Goal: Find specific page/section: Find specific page/section

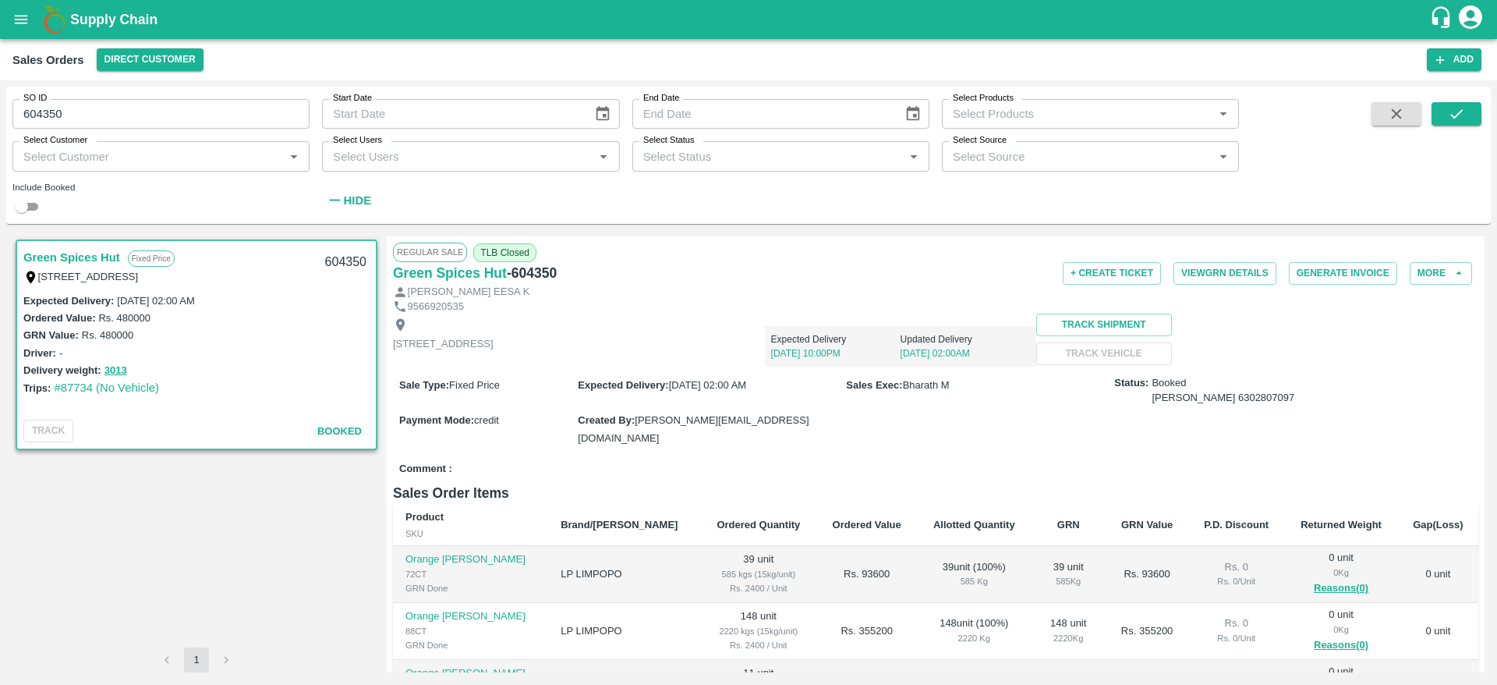
scroll to position [175, 0]
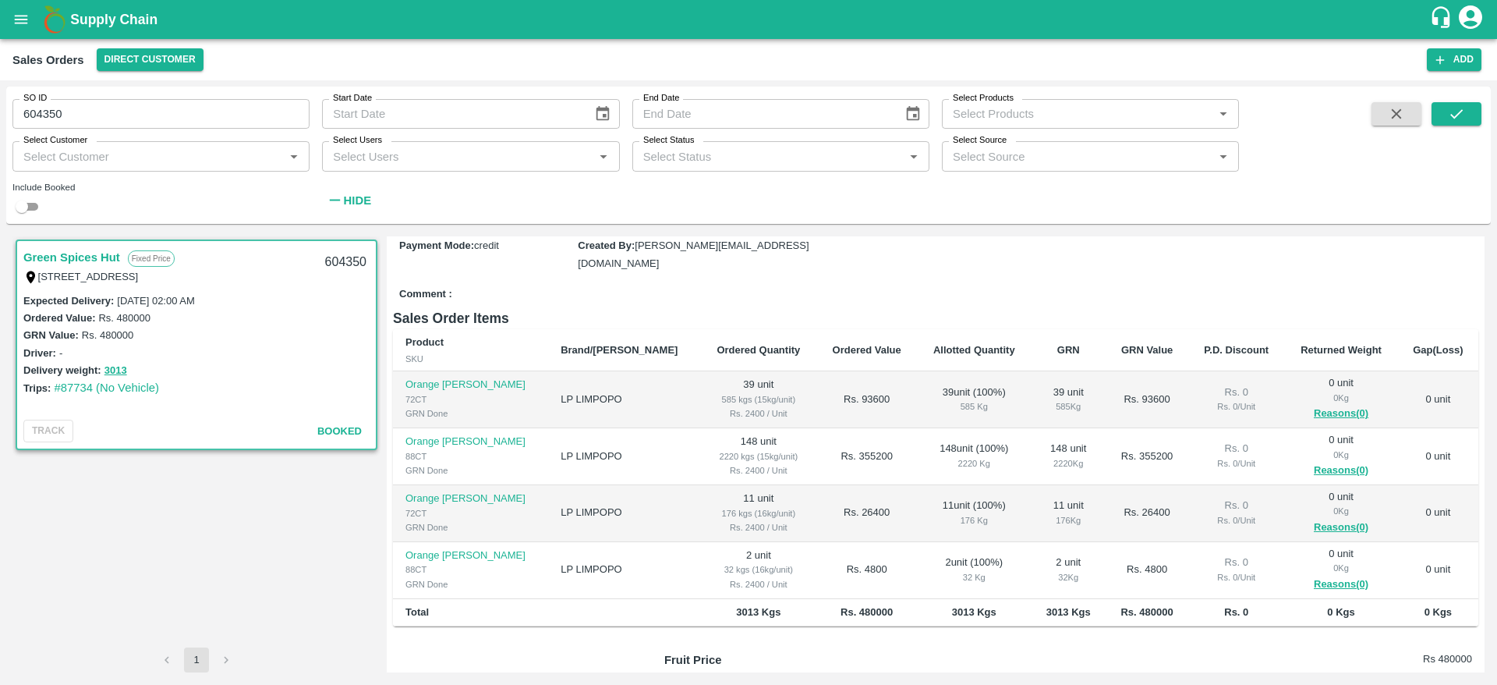
click at [33, 111] on input "604350" at bounding box center [160, 114] width 297 height 30
paste input "text"
click at [1467, 104] on button "submit" at bounding box center [1456, 113] width 50 height 23
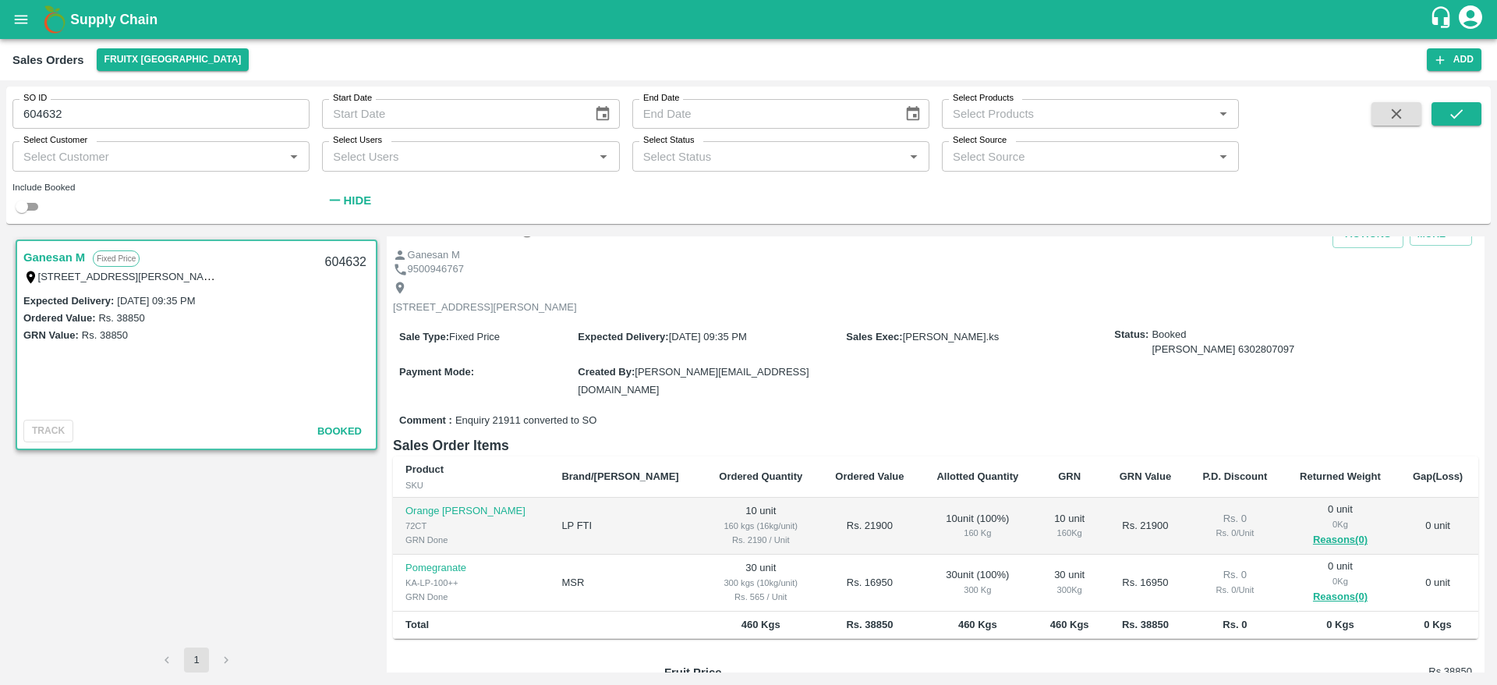
scroll to position [42, 0]
click at [51, 117] on input "604632" at bounding box center [160, 114] width 297 height 30
click at [1461, 105] on icon "submit" at bounding box center [1456, 113] width 17 height 17
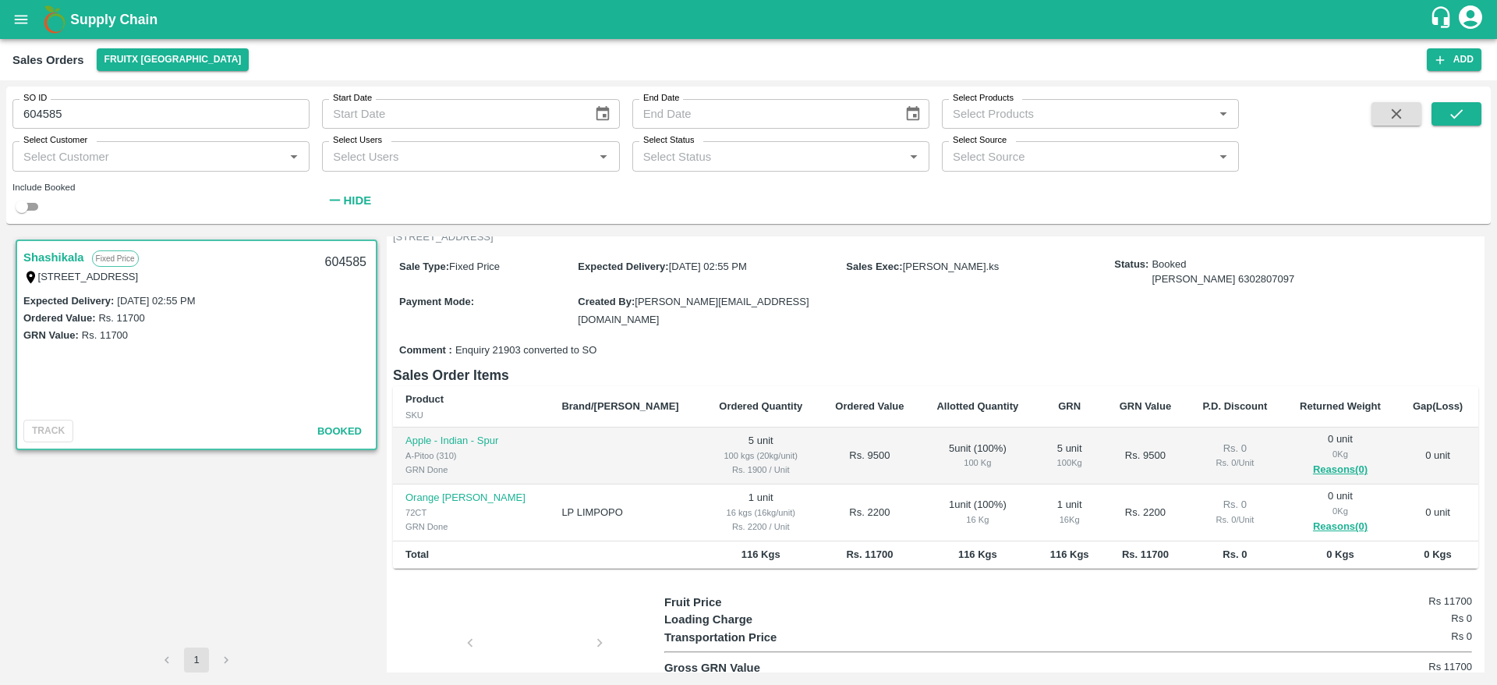
scroll to position [184, 0]
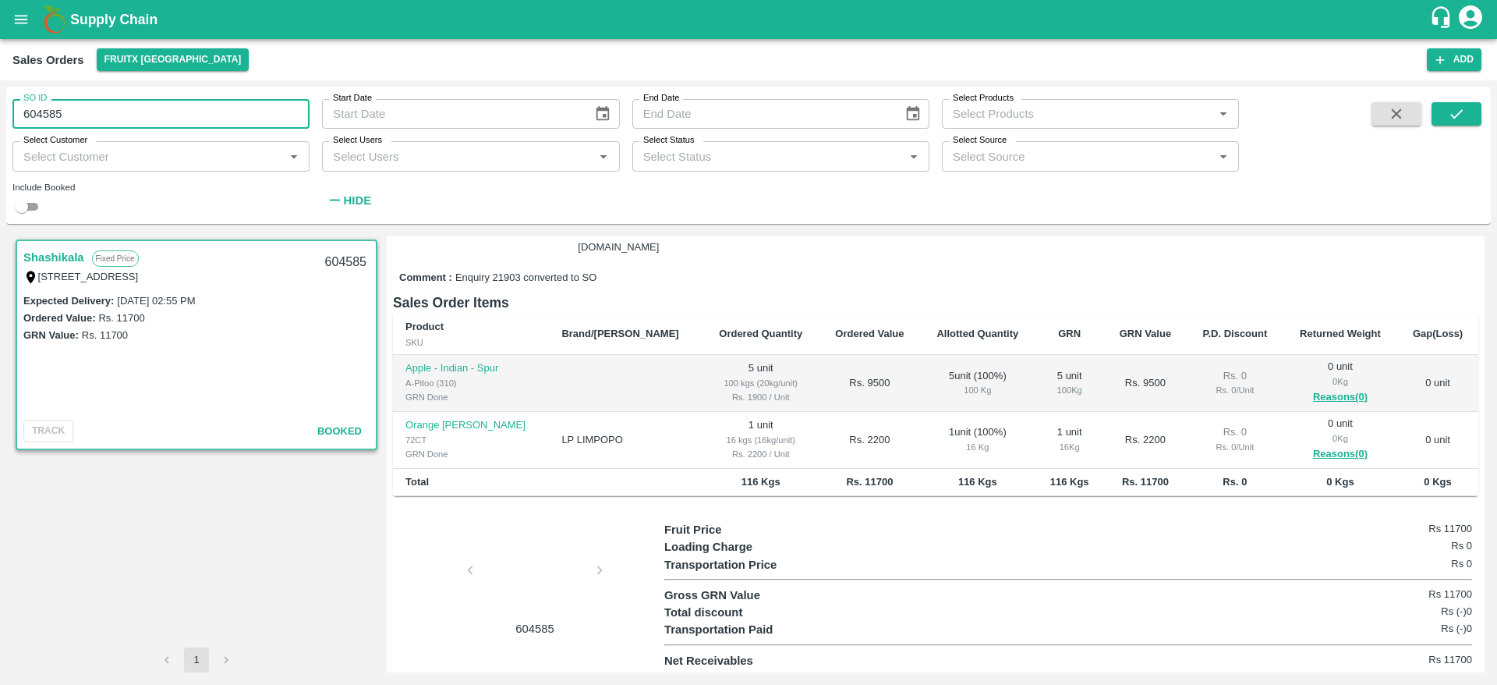
click at [78, 105] on input "604585" at bounding box center [160, 114] width 297 height 30
click at [1455, 115] on icon "submit" at bounding box center [1456, 113] width 17 height 17
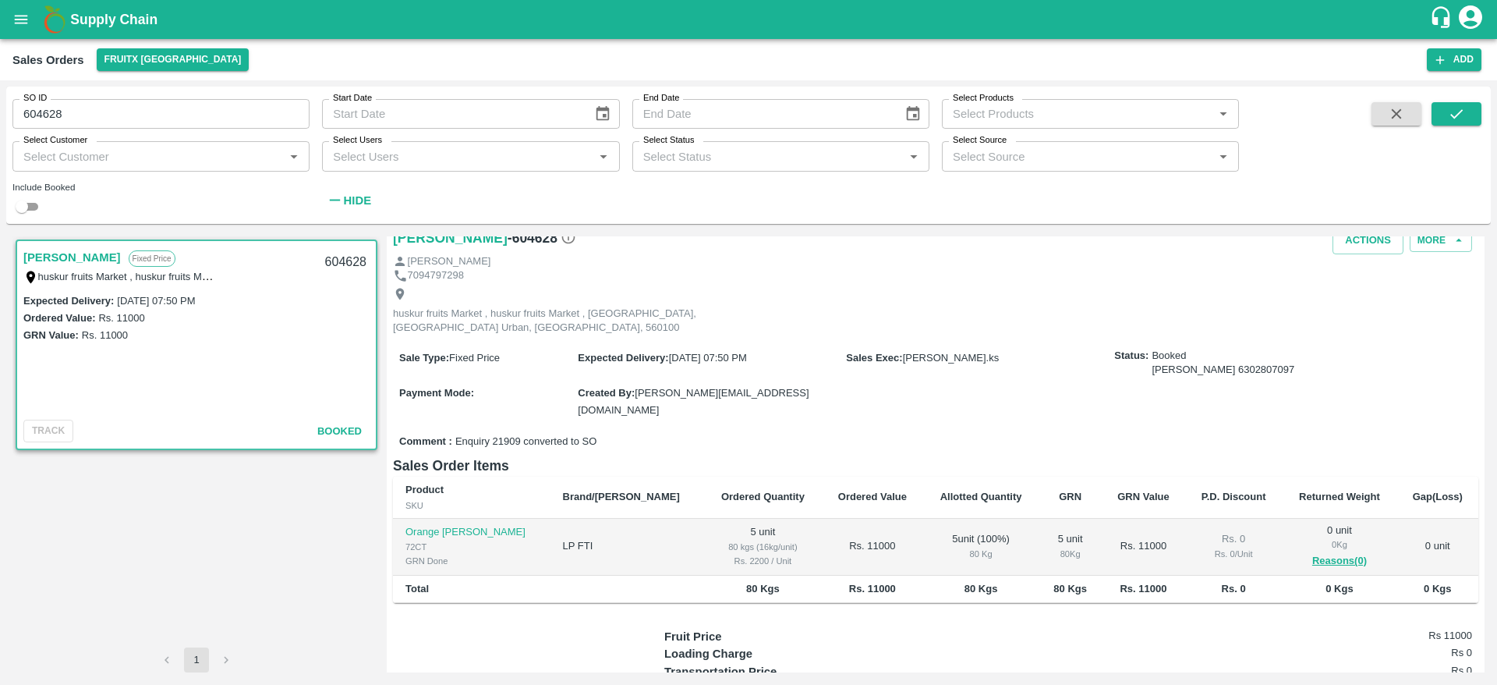
scroll to position [39, 0]
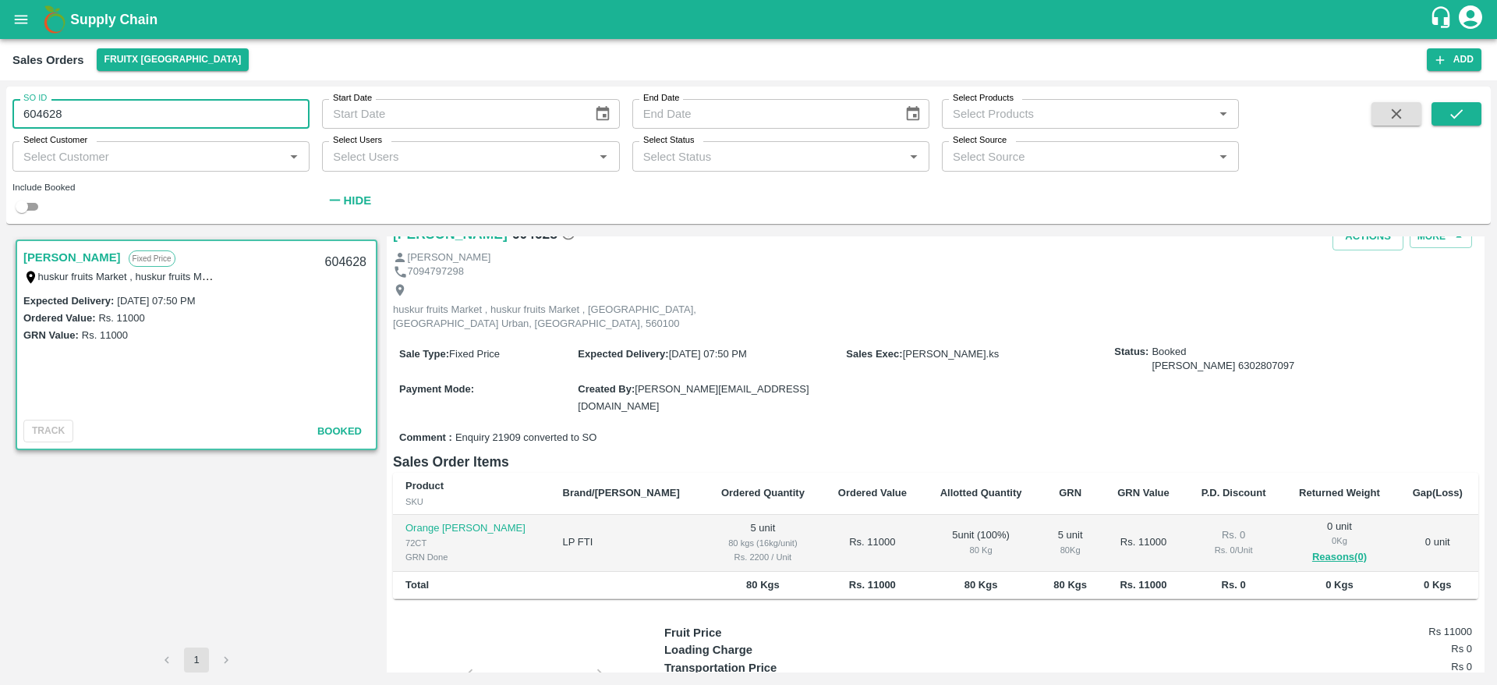
click at [43, 110] on input "604628" at bounding box center [160, 114] width 297 height 30
paste input "text"
click at [1457, 105] on icon "submit" at bounding box center [1456, 113] width 17 height 17
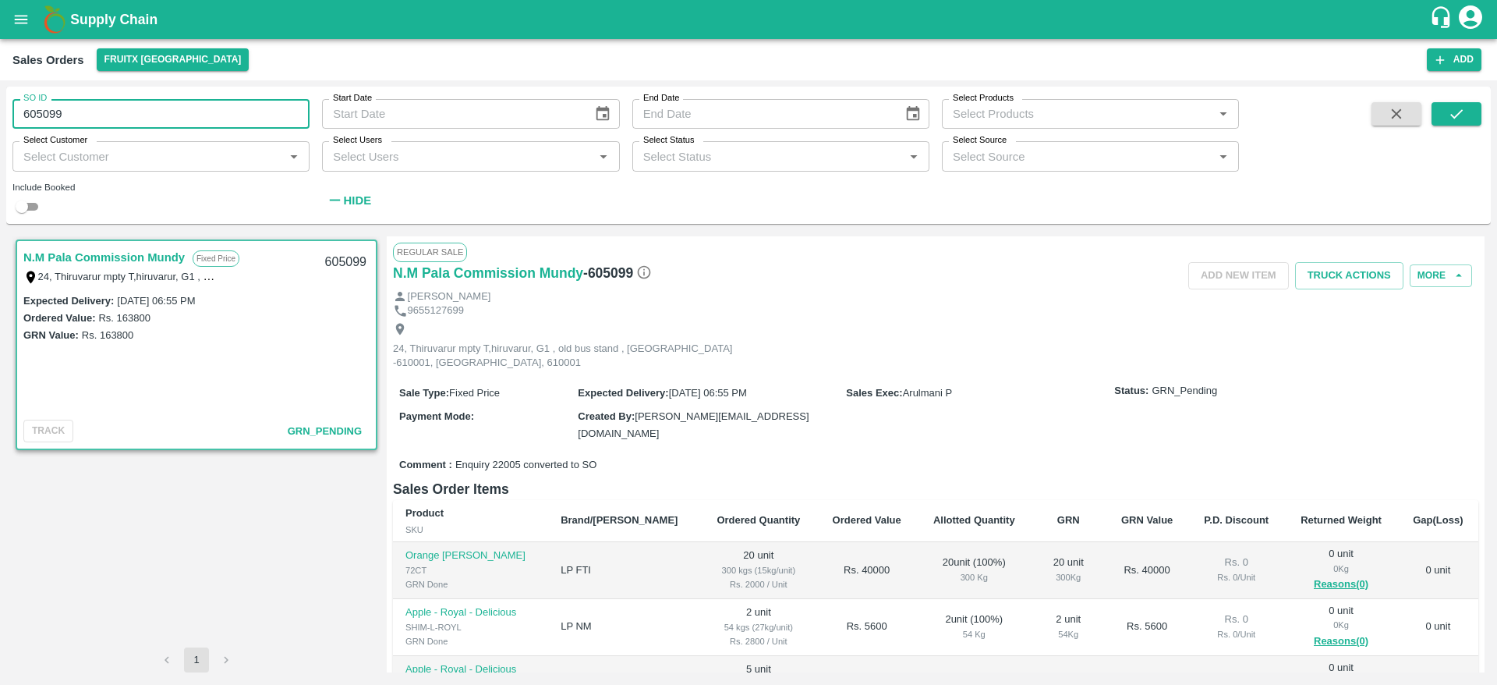
click at [35, 107] on input "605099" at bounding box center [160, 114] width 297 height 30
paste input "text"
click at [1460, 106] on icon "submit" at bounding box center [1456, 113] width 17 height 17
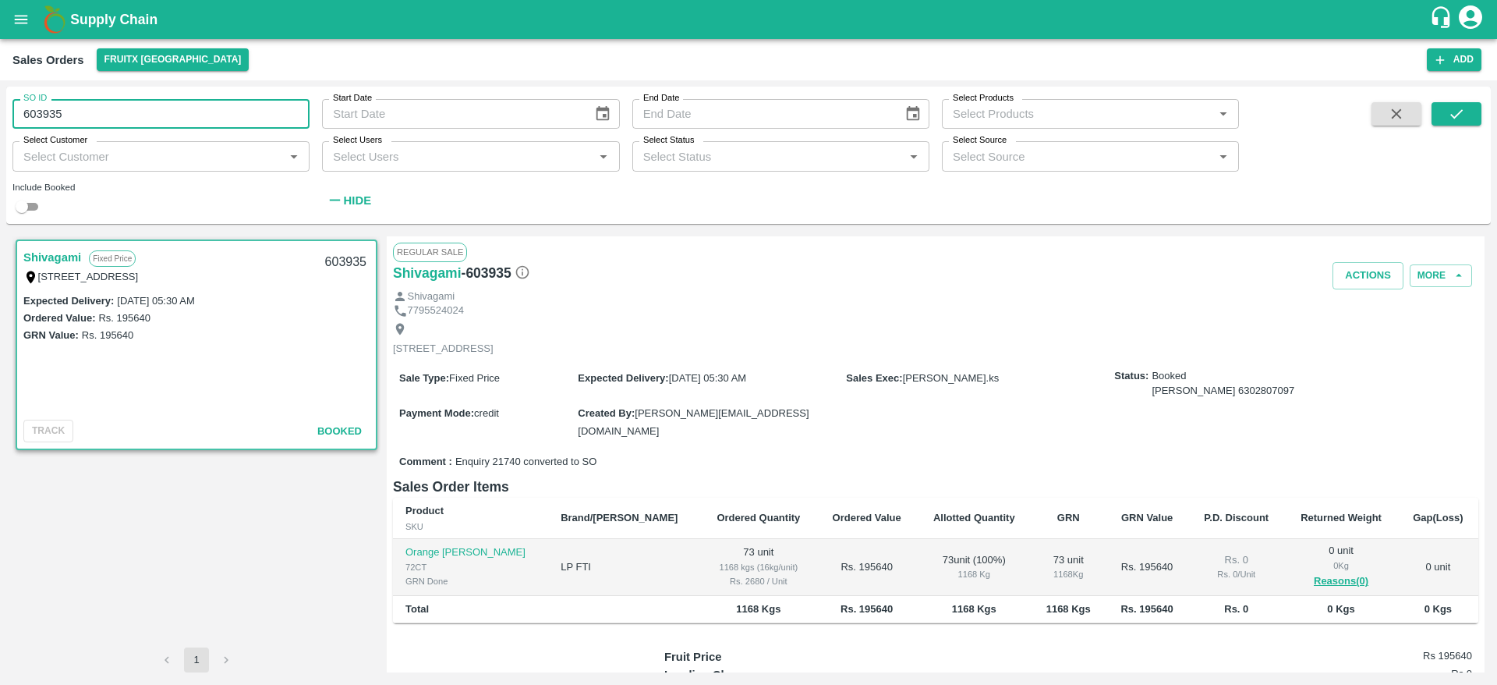
click at [103, 117] on input "603935" at bounding box center [160, 114] width 297 height 30
click at [1452, 102] on button "submit" at bounding box center [1456, 113] width 50 height 23
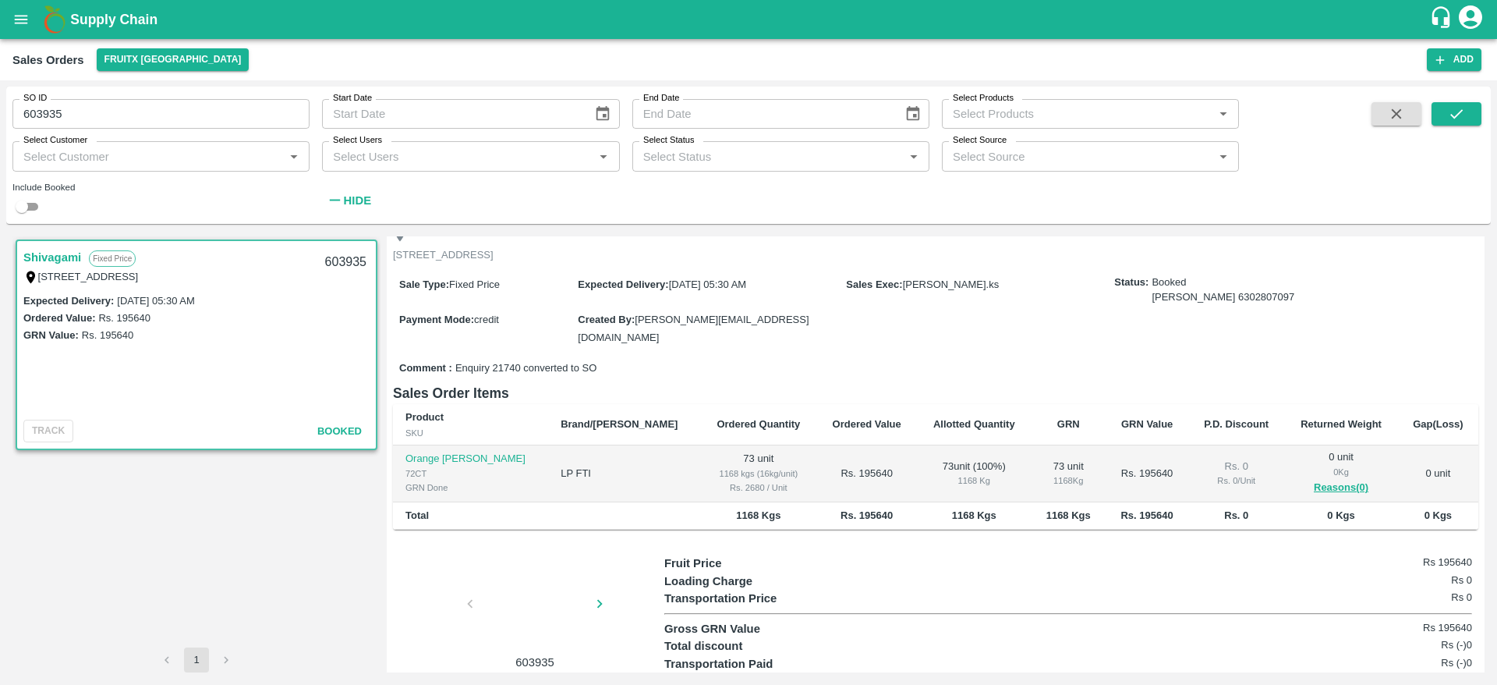
scroll to position [103, 0]
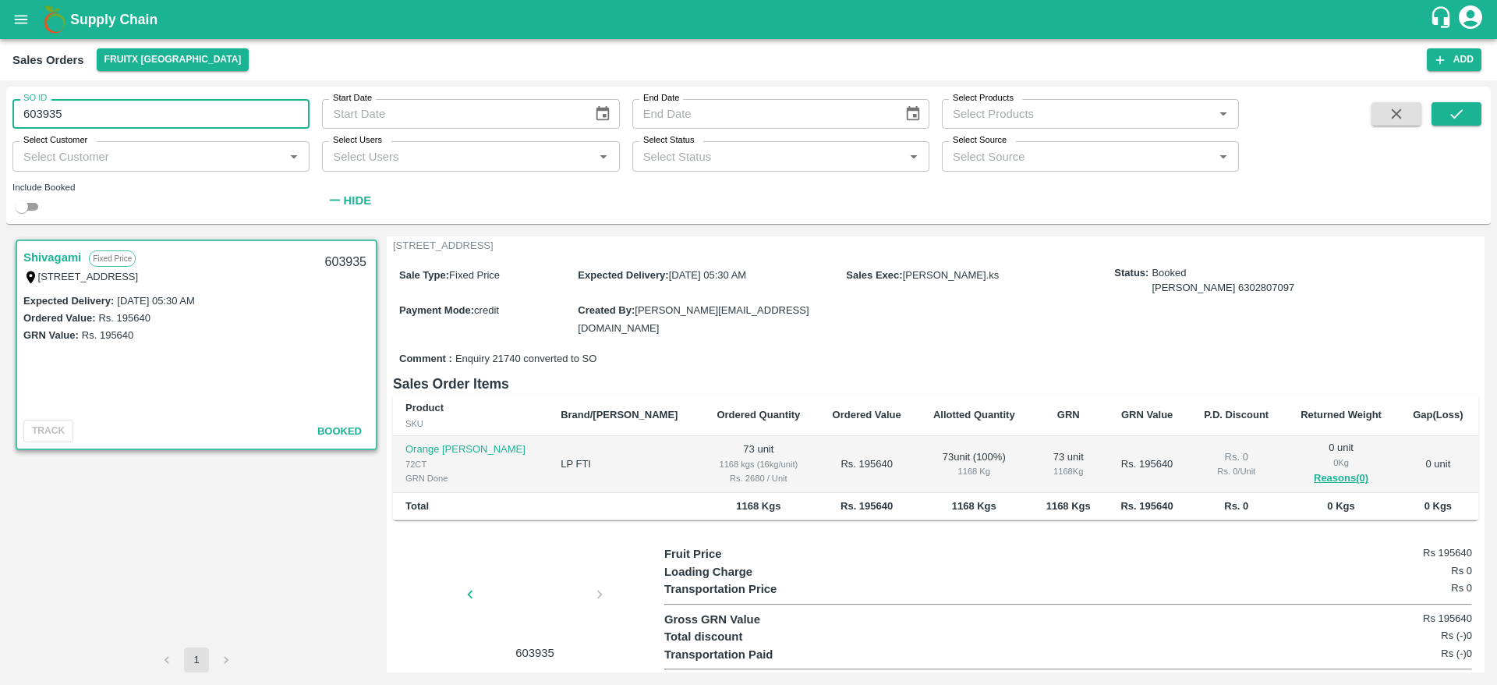
click at [32, 111] on input "603935" at bounding box center [160, 114] width 297 height 30
type input "603936"
click at [1459, 110] on icon "submit" at bounding box center [1456, 113] width 17 height 17
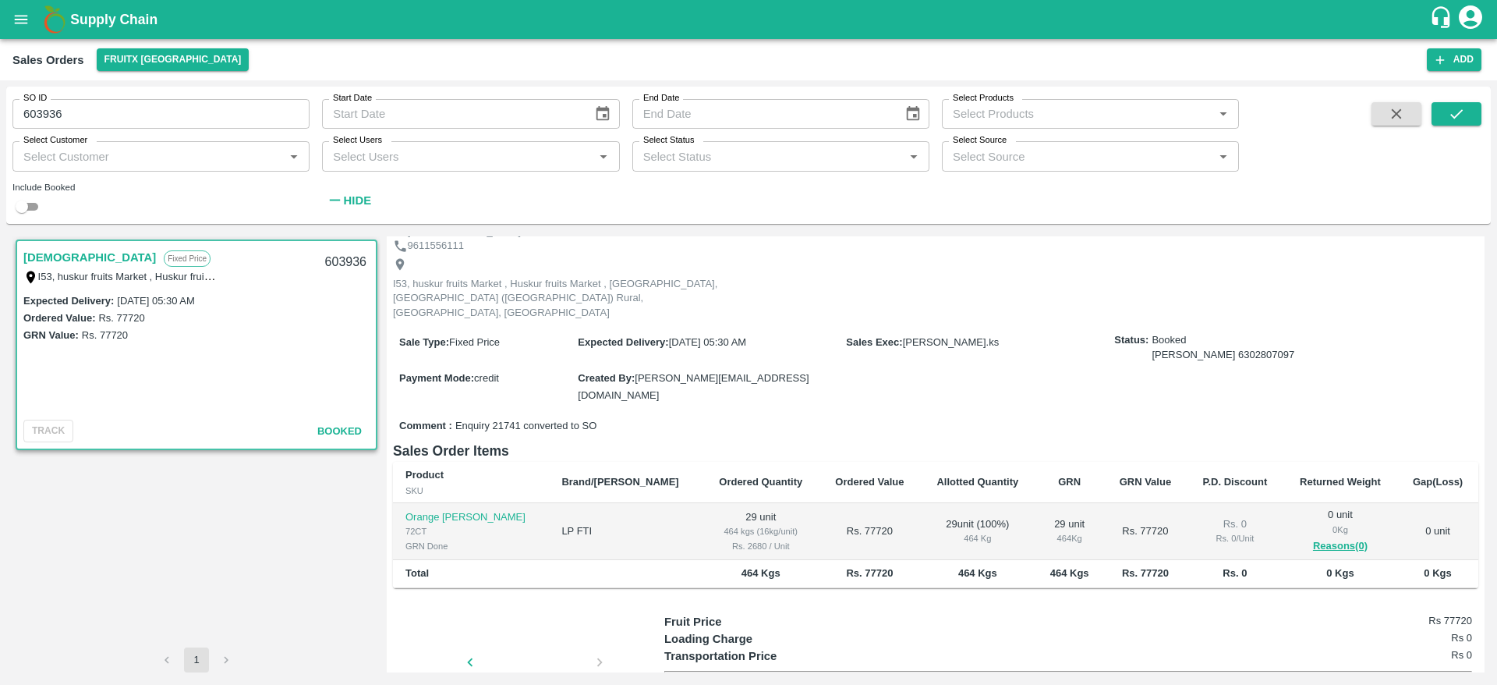
scroll to position [63, 0]
